Goal: Task Accomplishment & Management: Use online tool/utility

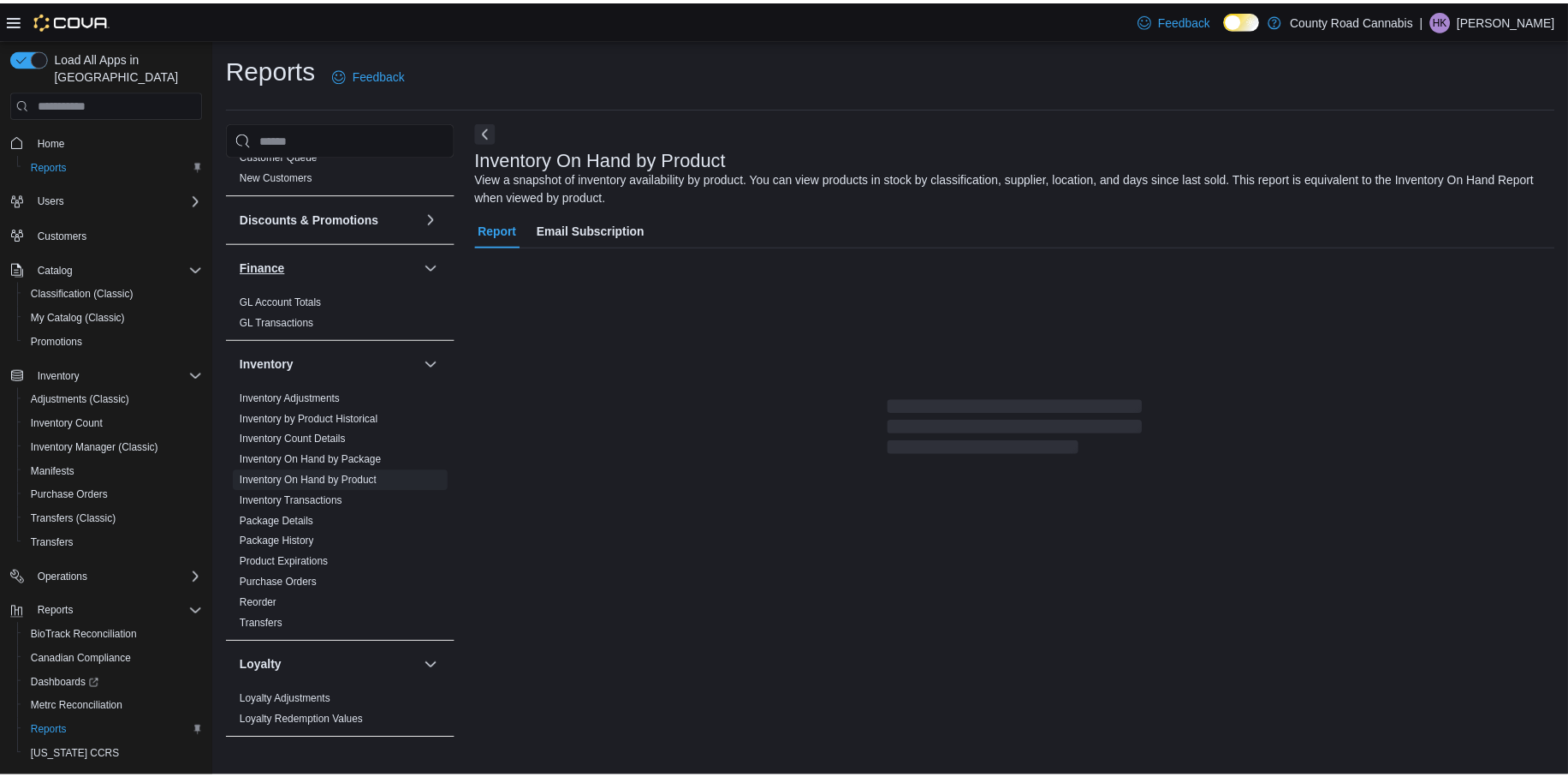
scroll to position [343, 0]
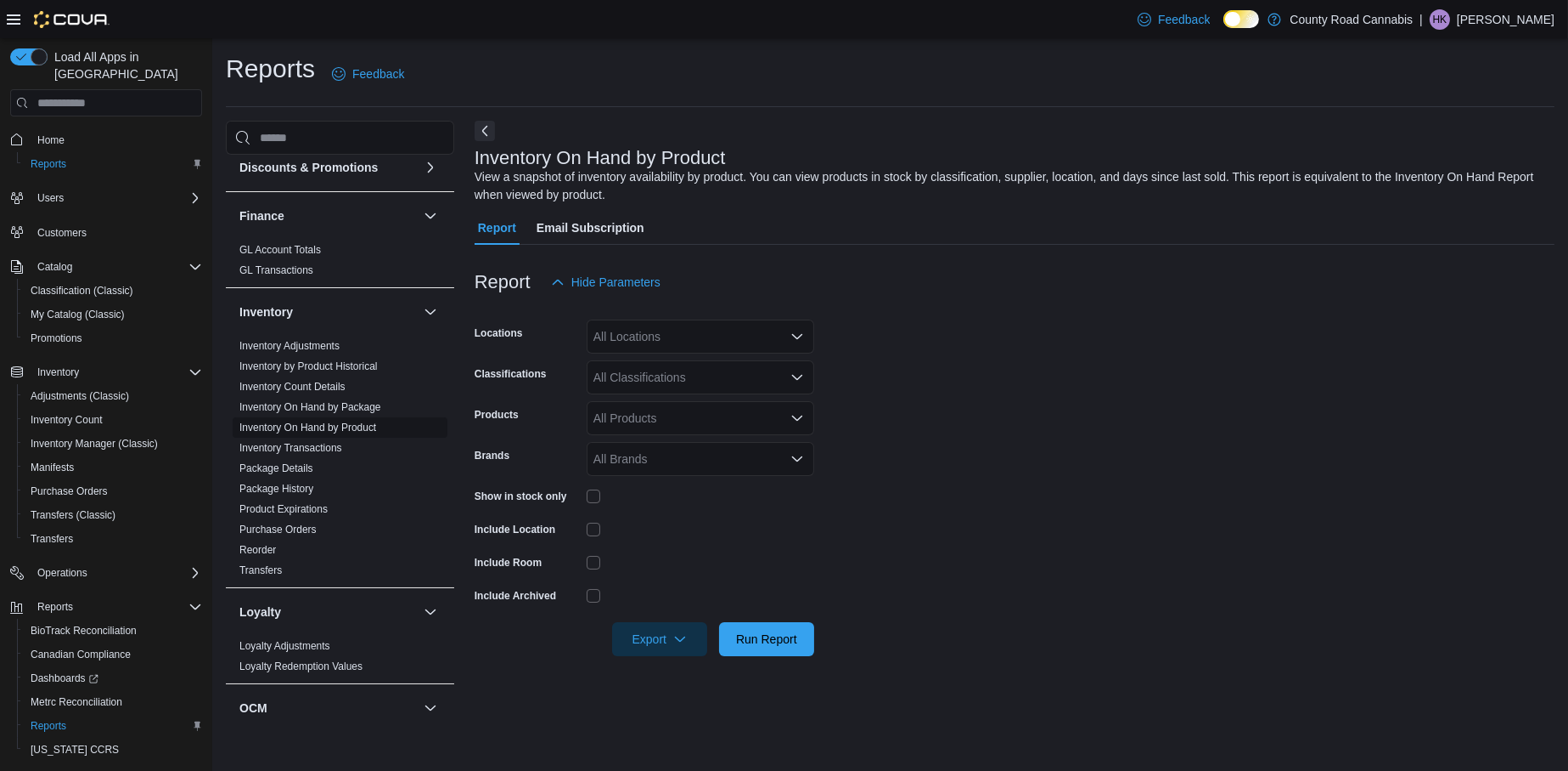
click at [310, 423] on link "Inventory On Hand by Product" at bounding box center [308, 427] width 137 height 12
drag, startPoint x: 771, startPoint y: 636, endPoint x: 781, endPoint y: 619, distance: 19.7
click at [771, 636] on span "Run Report" at bounding box center [767, 638] width 61 height 17
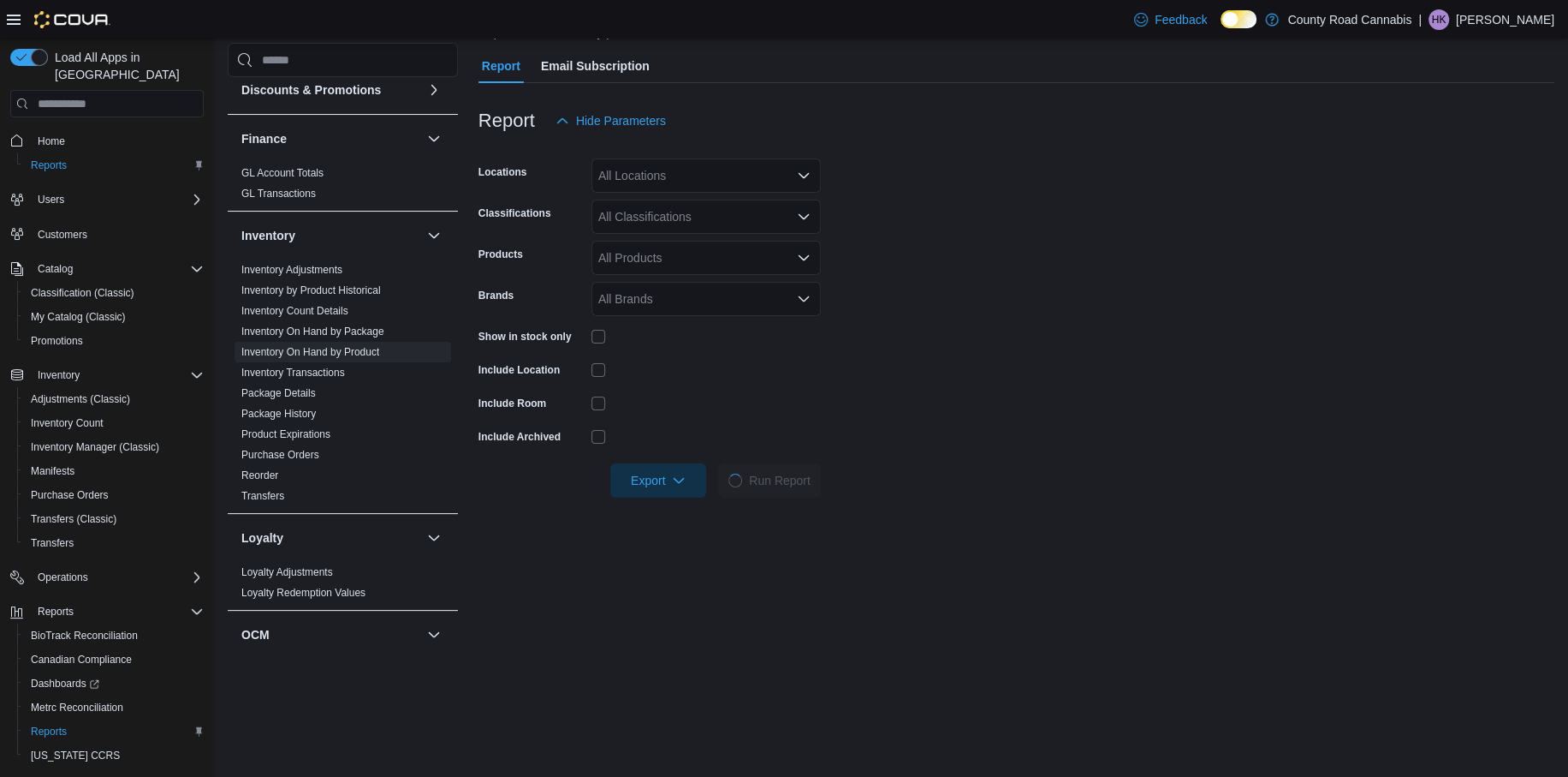
scroll to position [257, 0]
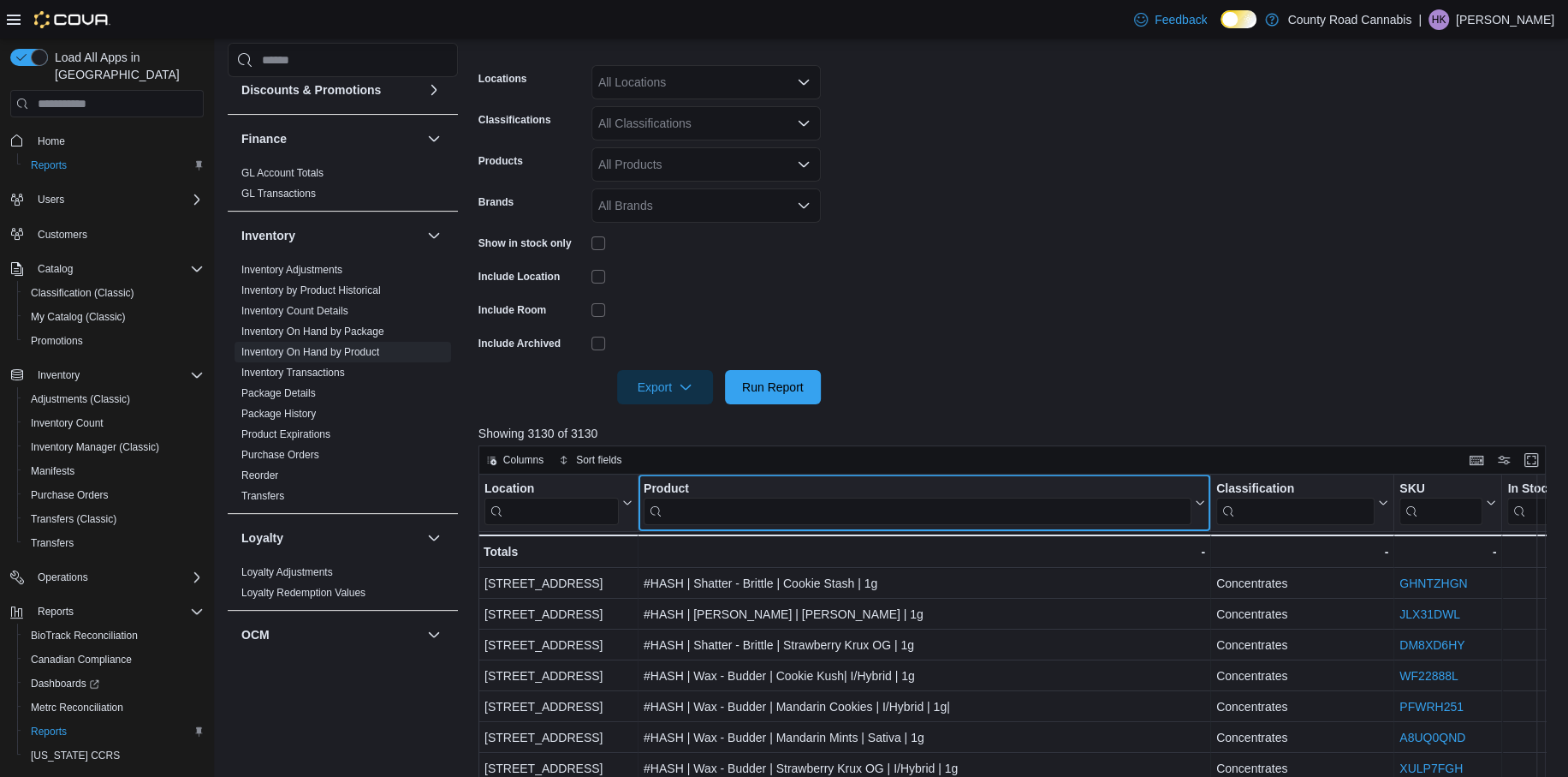
click at [763, 508] on input "search" at bounding box center [917, 511] width 548 height 27
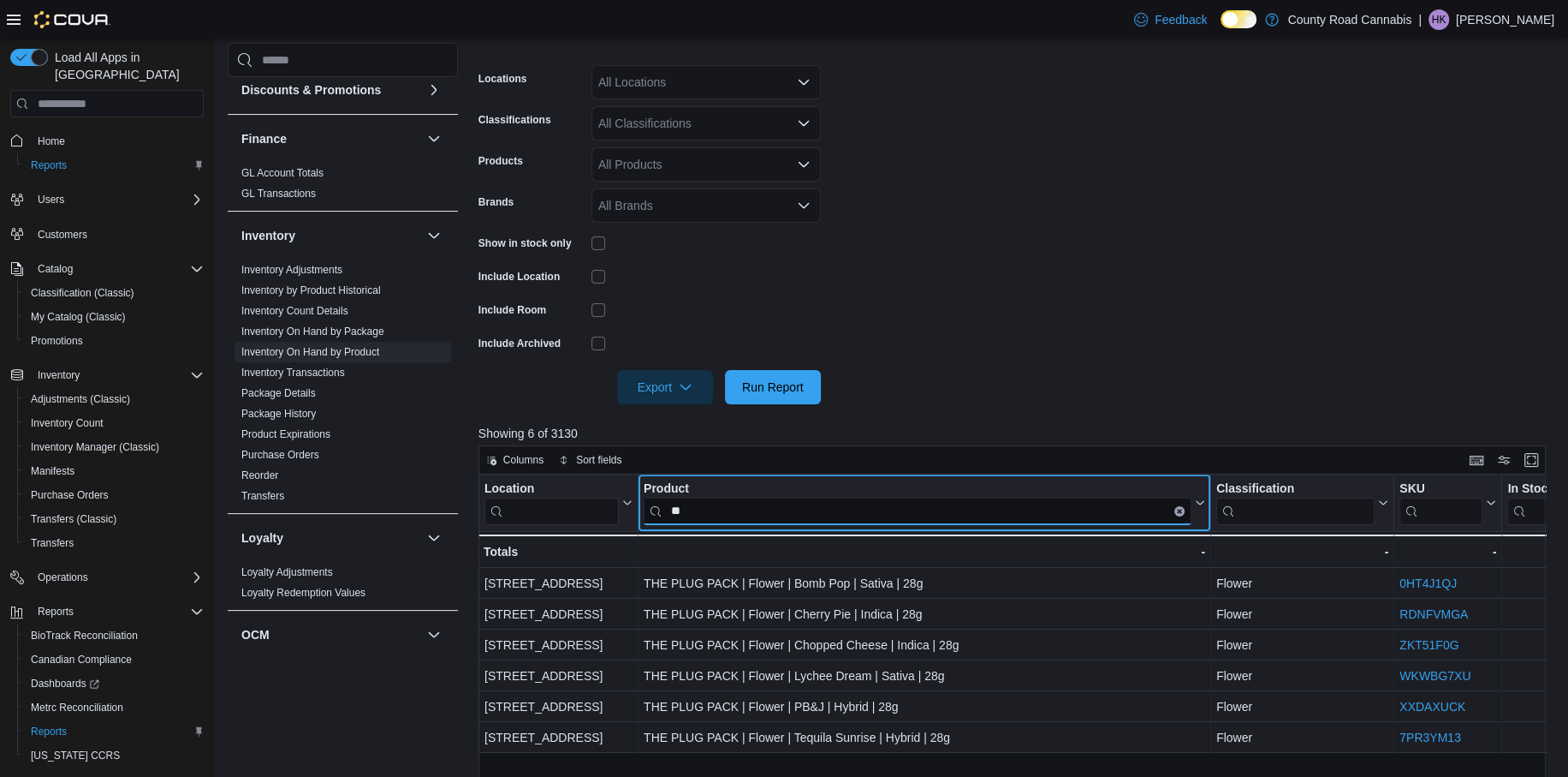
type input "*"
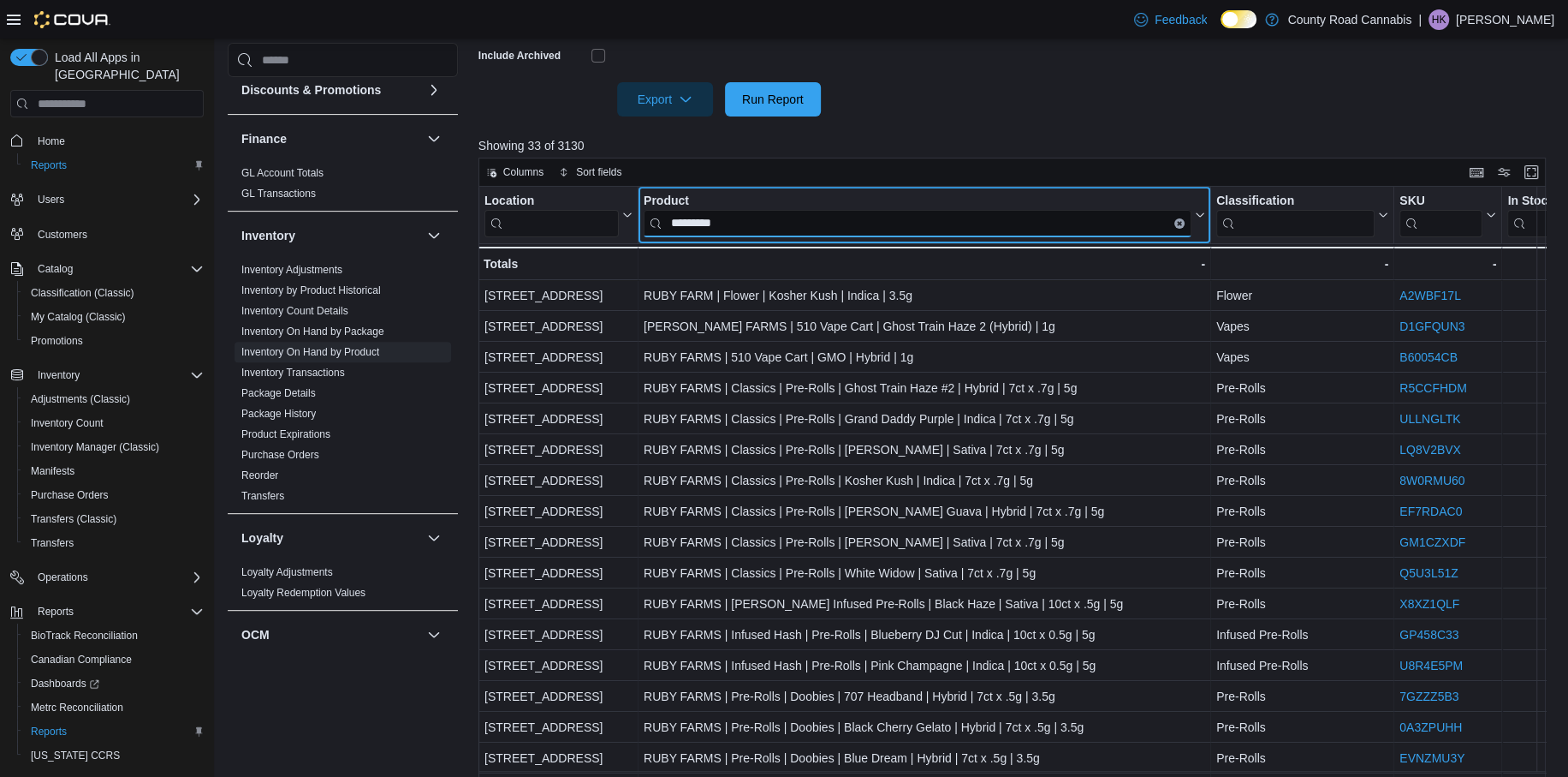
scroll to position [560, 0]
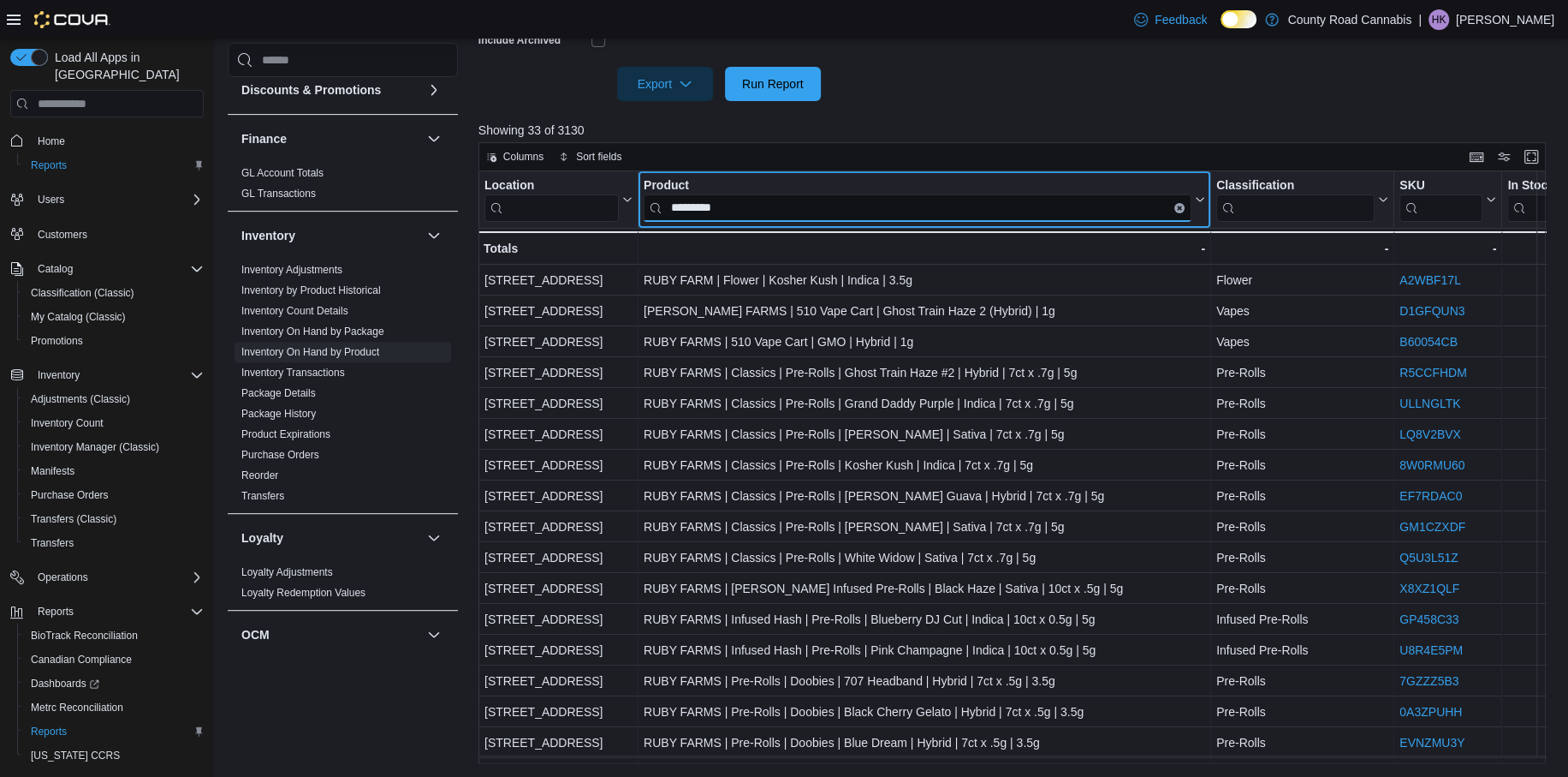
type input "*********"
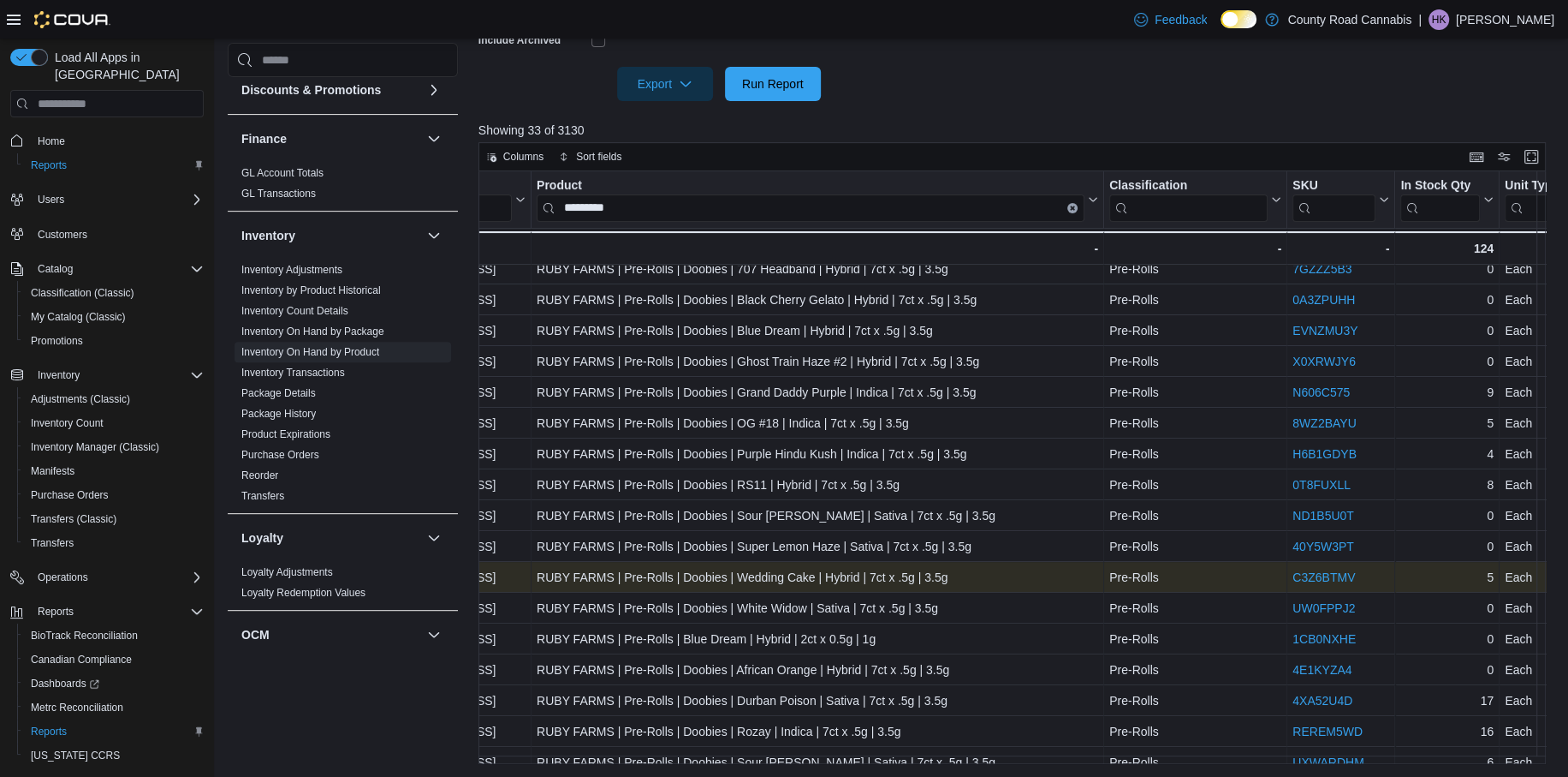
scroll to position [441, 107]
